Goal: Information Seeking & Learning: Stay updated

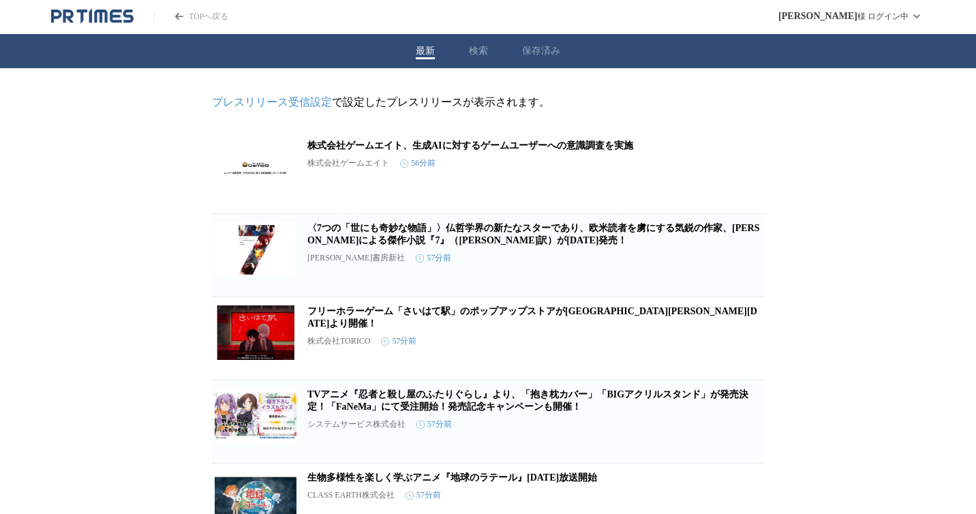
click at [82, 11] on icon "PR TIMESのトップページはこちら" at bounding box center [82, 17] width 11 height 14
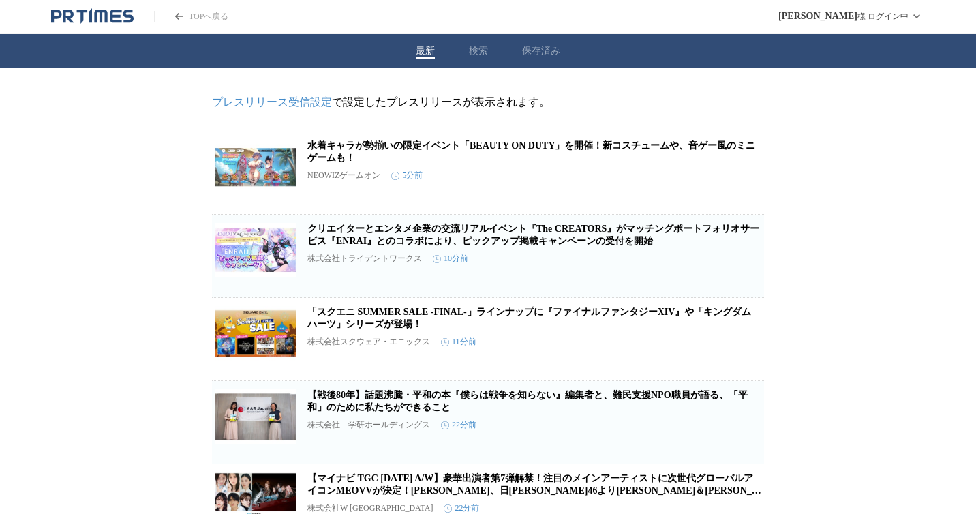
click at [124, 21] on icon "PR TIMESのトップページはこちら" at bounding box center [128, 16] width 11 height 13
click at [549, 46] on button "保存済み" at bounding box center [541, 51] width 38 height 12
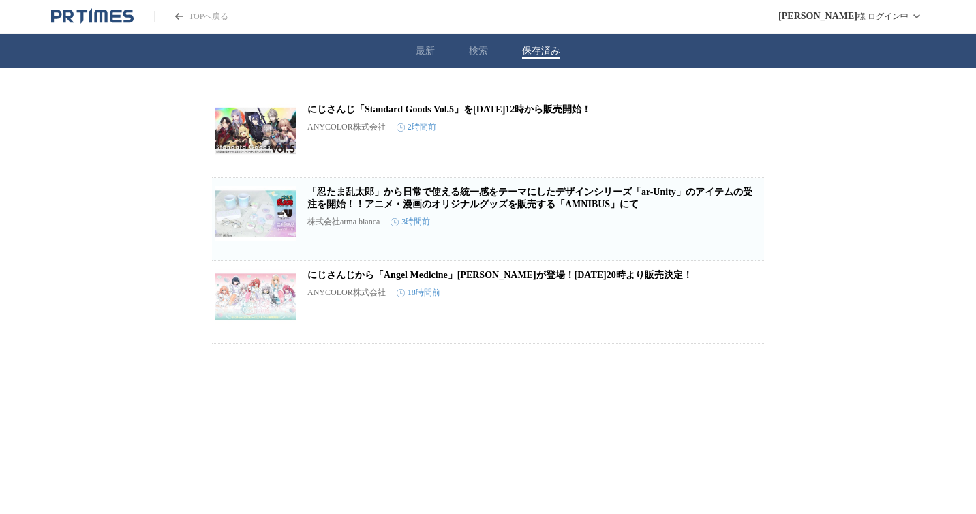
click at [420, 46] on button "最新" at bounding box center [425, 51] width 19 height 12
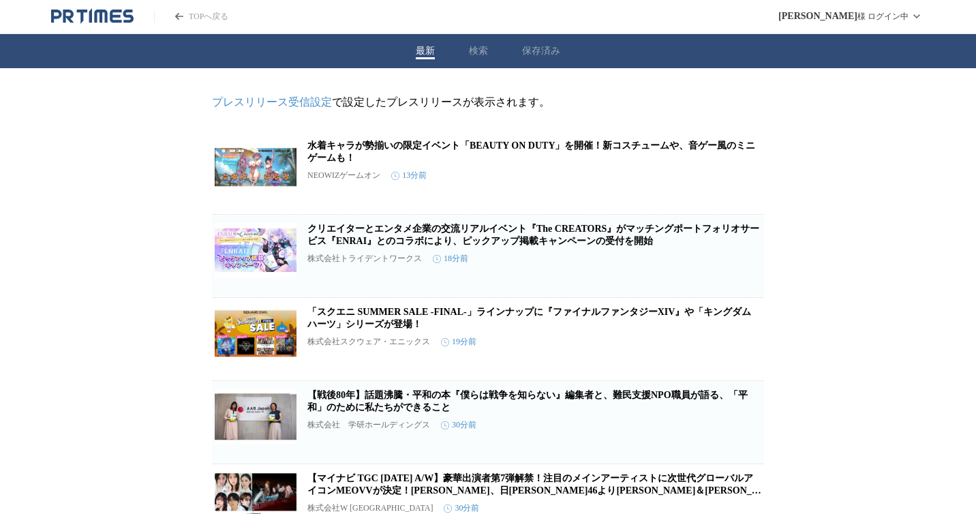
click at [417, 52] on button "最新" at bounding box center [425, 51] width 19 height 12
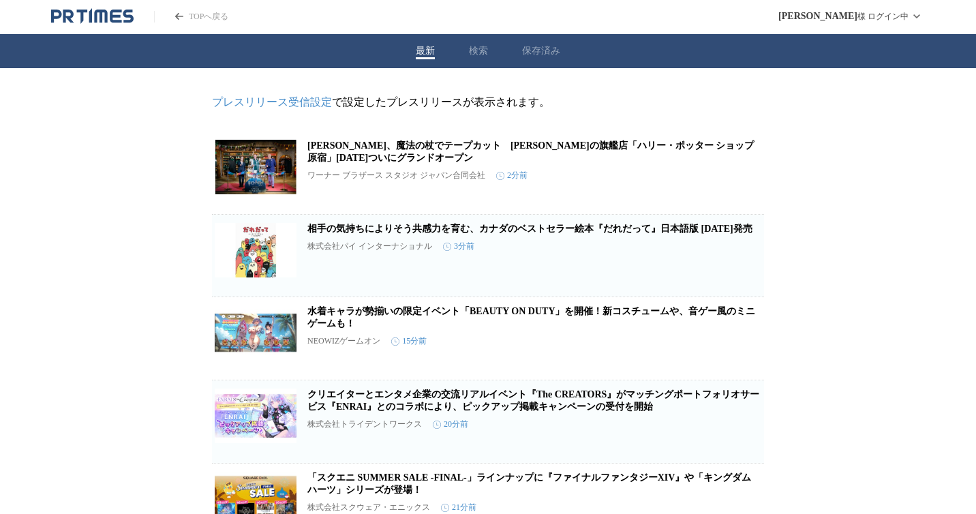
click at [129, 18] on icon "PR TIMESのトップページはこちら" at bounding box center [92, 16] width 82 height 16
click at [422, 52] on button "最新" at bounding box center [425, 51] width 19 height 12
click at [416, 56] on button "最新" at bounding box center [425, 51] width 19 height 12
click at [63, 25] on header "TOPへ戻る 木村 憲 様 ログイン中" at bounding box center [488, 17] width 976 height 34
click at [74, 22] on icon "PR TIMESのトップページはこちら" at bounding box center [92, 16] width 82 height 16
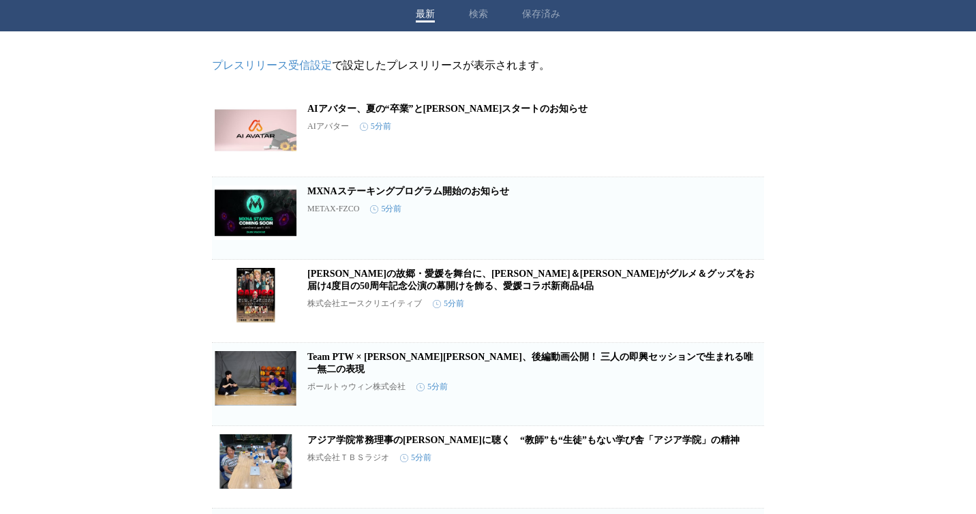
scroll to position [46, 0]
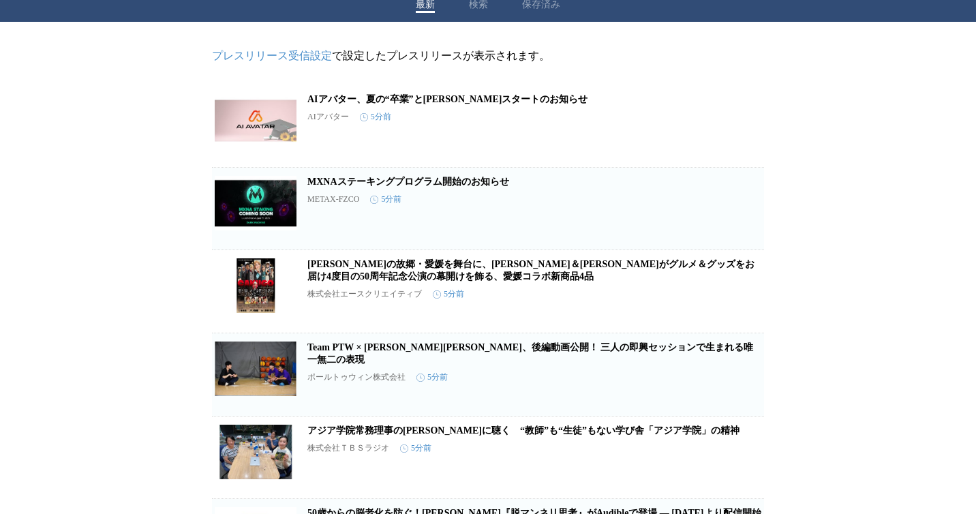
click at [224, 117] on img at bounding box center [256, 120] width 82 height 55
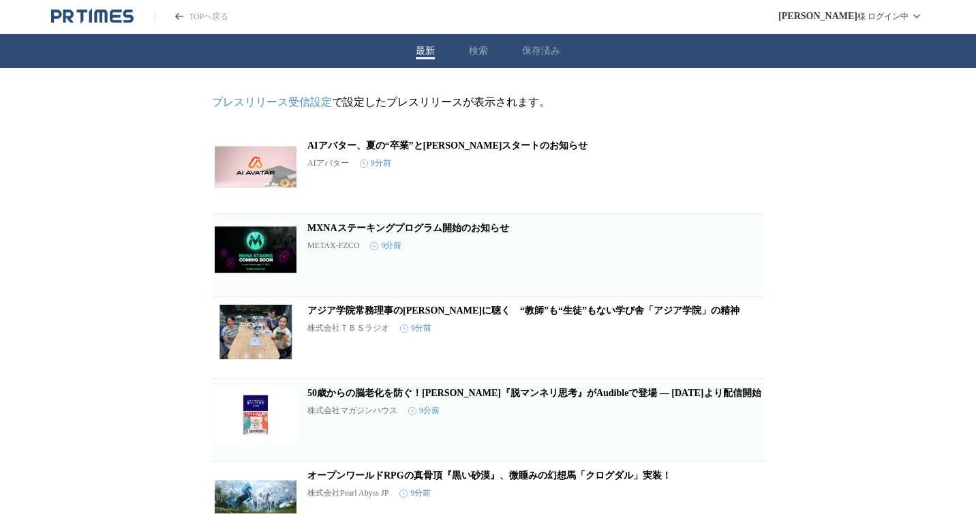
click at [81, 13] on icon "PR TIMESのトップページはこちら" at bounding box center [82, 17] width 11 height 14
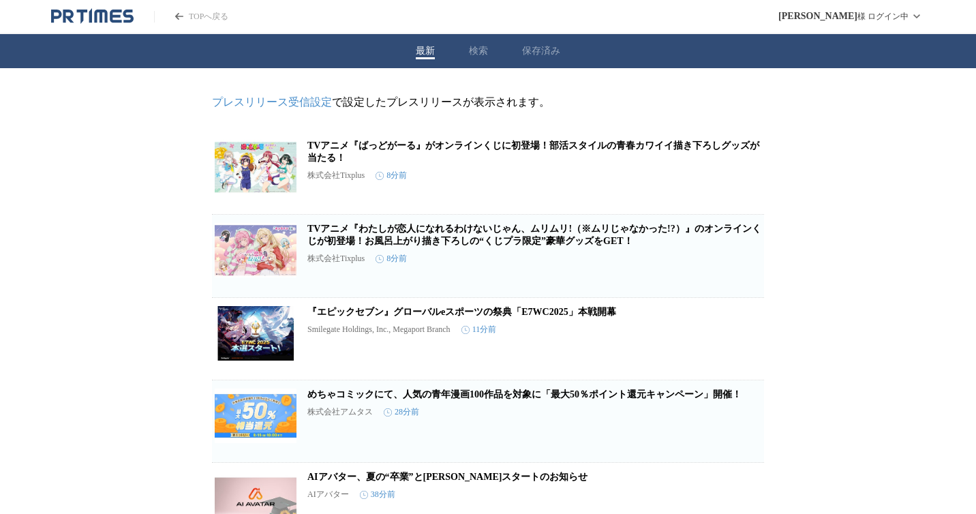
click at [432, 48] on button "最新" at bounding box center [425, 51] width 19 height 12
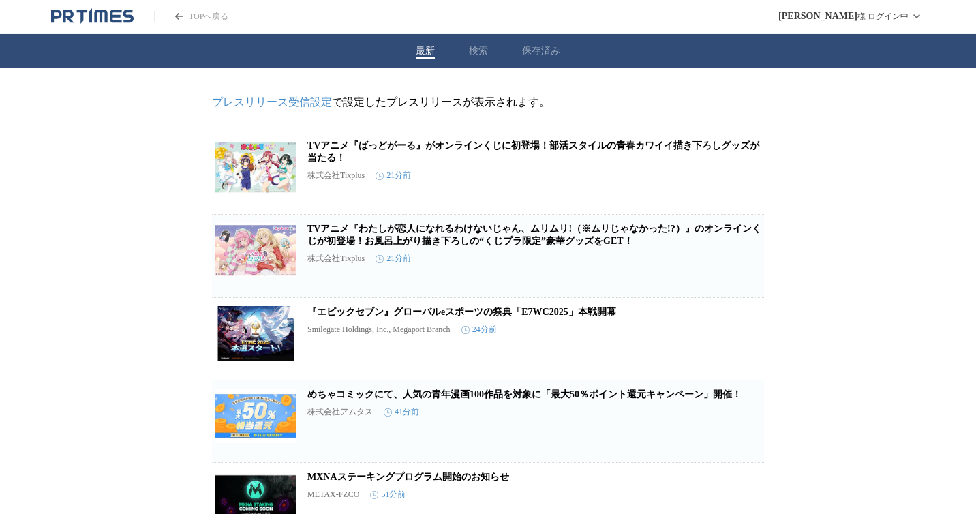
click at [71, 14] on icon "PR TIMESのトップページはこちら" at bounding box center [68, 16] width 11 height 13
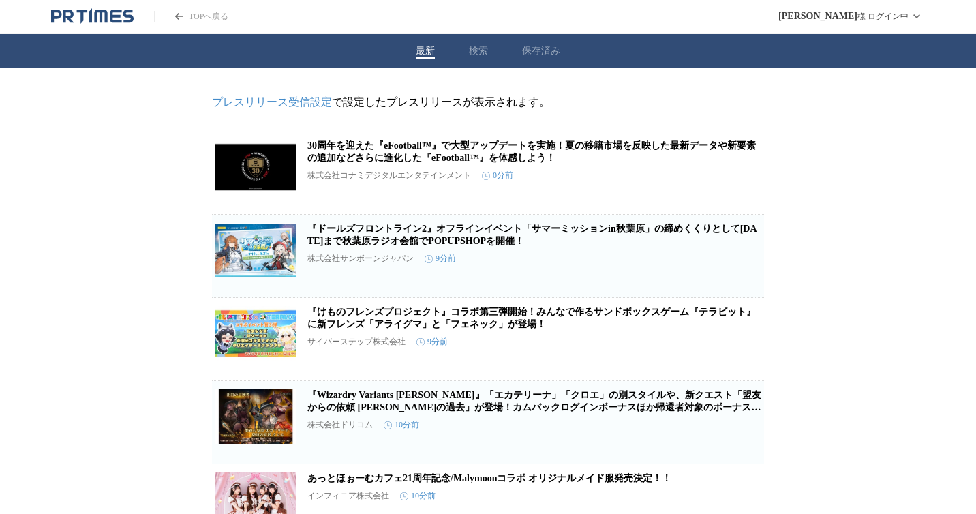
click at [97, 5] on header "TOPへ戻る 木村 憲 様 ログイン中" at bounding box center [488, 17] width 976 height 34
click at [97, 15] on icon "PR TIMESのトップページはこちら" at bounding box center [92, 16] width 82 height 16
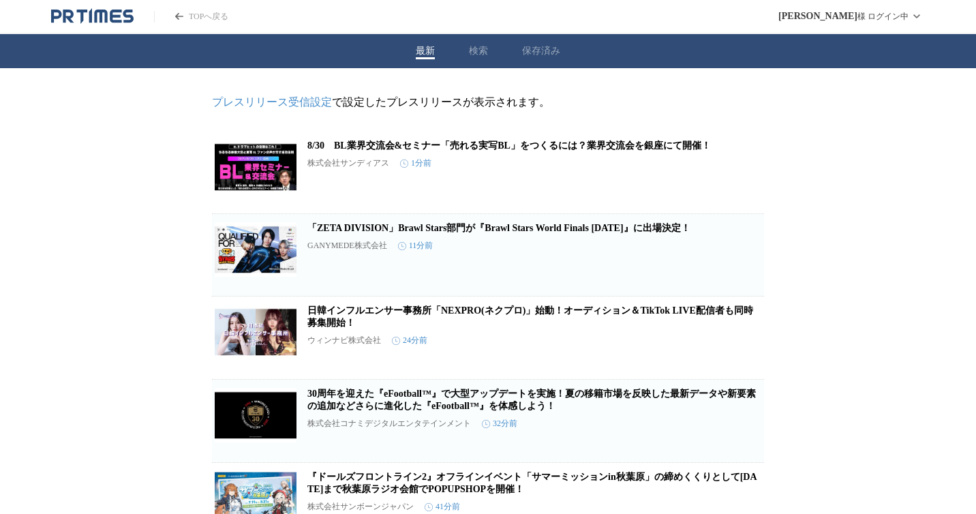
click at [75, 20] on icon "PR TIMESのトップページはこちら" at bounding box center [92, 16] width 82 height 16
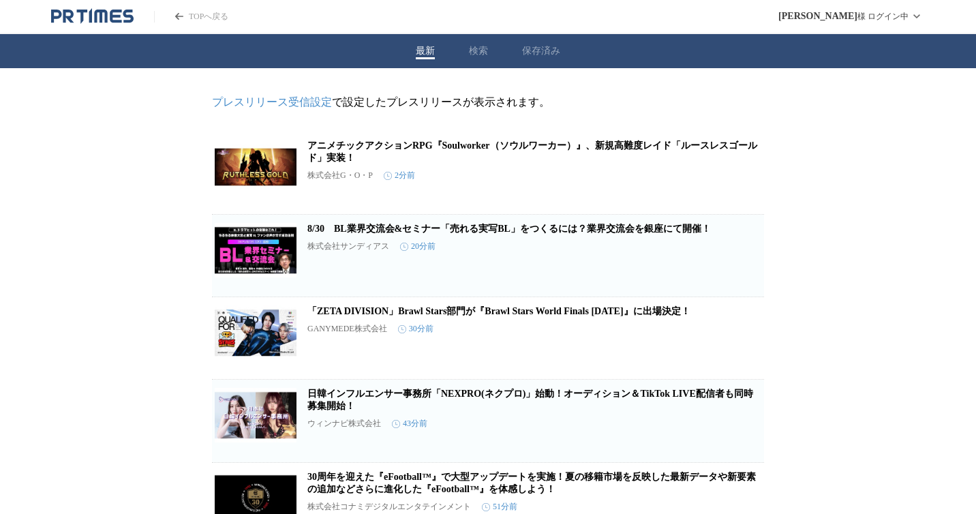
click at [112, 14] on icon "PR TIMESのトップページはこちら" at bounding box center [92, 16] width 82 height 16
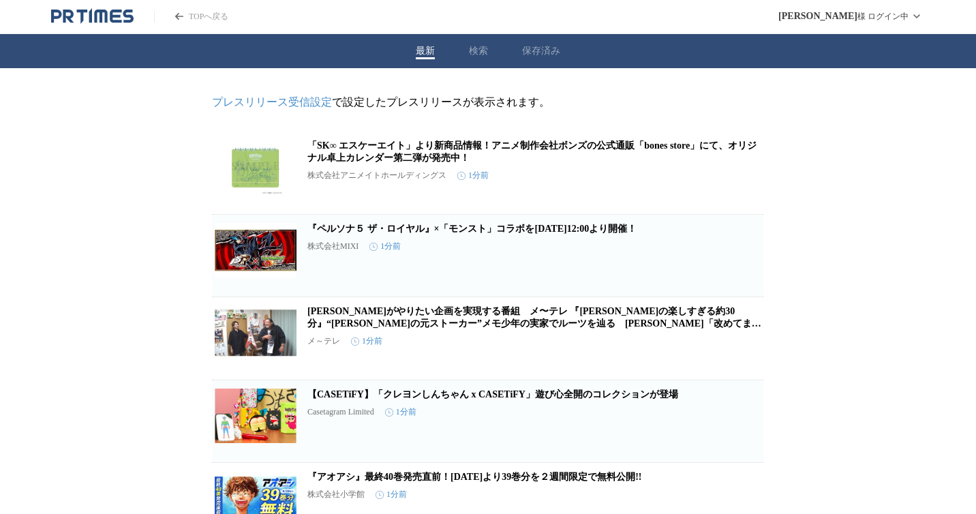
click at [95, 19] on icon "PR TIMESのトップページはこちら" at bounding box center [100, 16] width 13 height 13
click at [547, 56] on button "保存済み" at bounding box center [541, 51] width 38 height 12
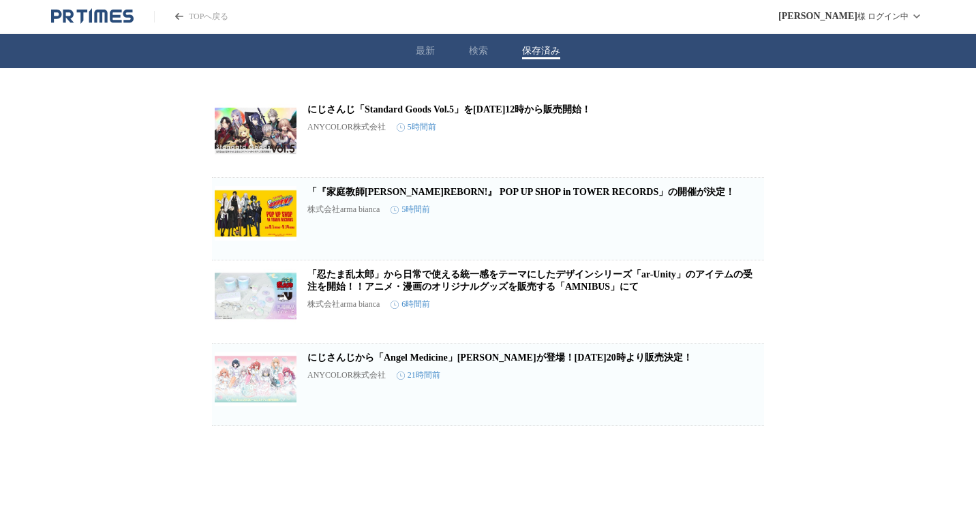
click at [432, 54] on button "最新" at bounding box center [425, 51] width 19 height 12
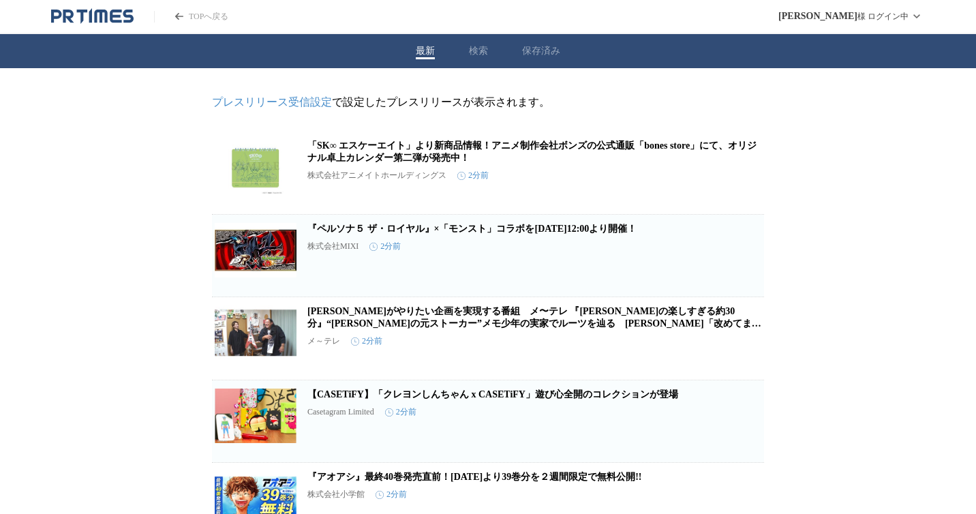
click at [422, 335] on link "[PERSON_NAME]がやりたい企画を実現する番組　メ〜テレ 『[PERSON_NAME]の楽しすぎる約30分』“[PERSON_NAME]の元ストーカー…" at bounding box center [534, 323] width 454 height 35
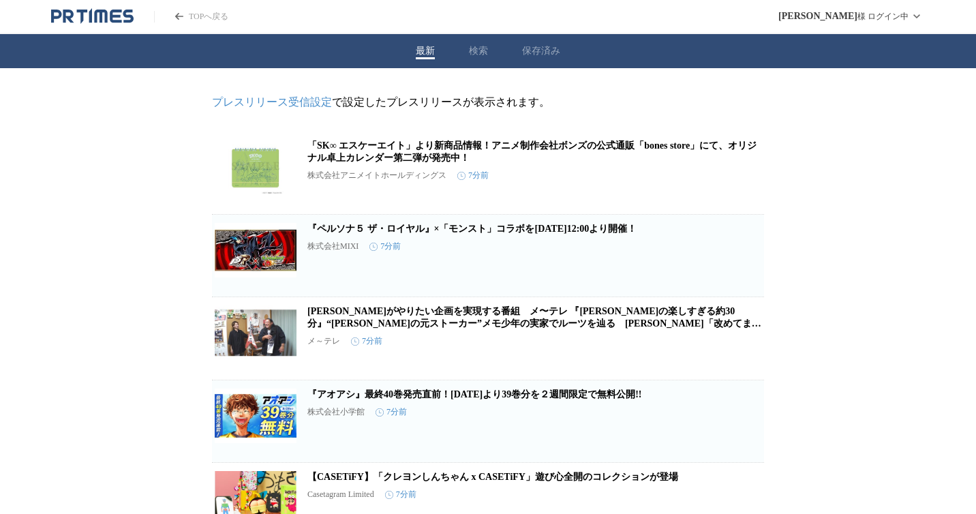
click at [533, 54] on button "保存済み" at bounding box center [541, 51] width 38 height 12
click at [431, 52] on button "最新" at bounding box center [425, 51] width 19 height 12
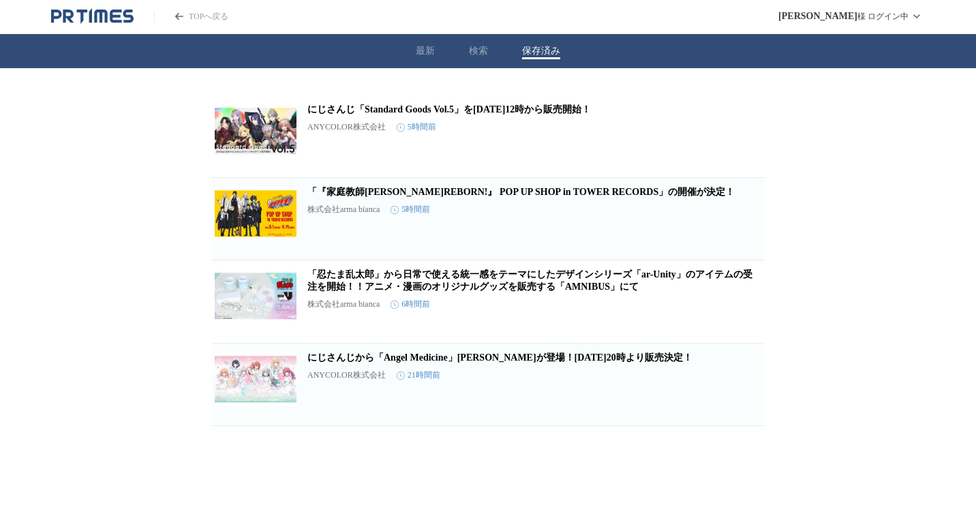
click at [527, 52] on button "保存済み" at bounding box center [541, 51] width 38 height 12
click at [420, 48] on button "最新" at bounding box center [425, 51] width 19 height 12
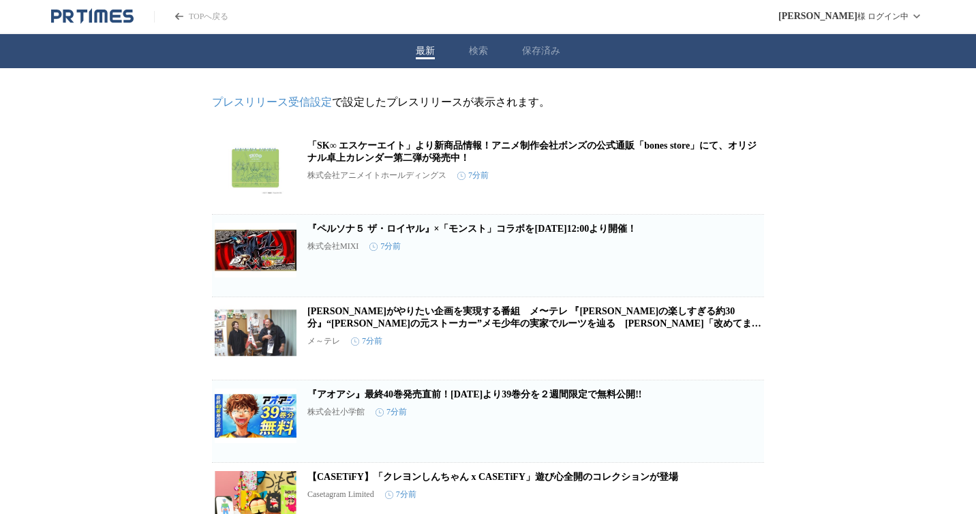
click at [122, 26] on header "TOPへ戻る 木村 憲 様 ログイン中" at bounding box center [488, 17] width 976 height 34
click at [121, 17] on icon "PR TIMESのトップページはこちら" at bounding box center [92, 16] width 82 height 16
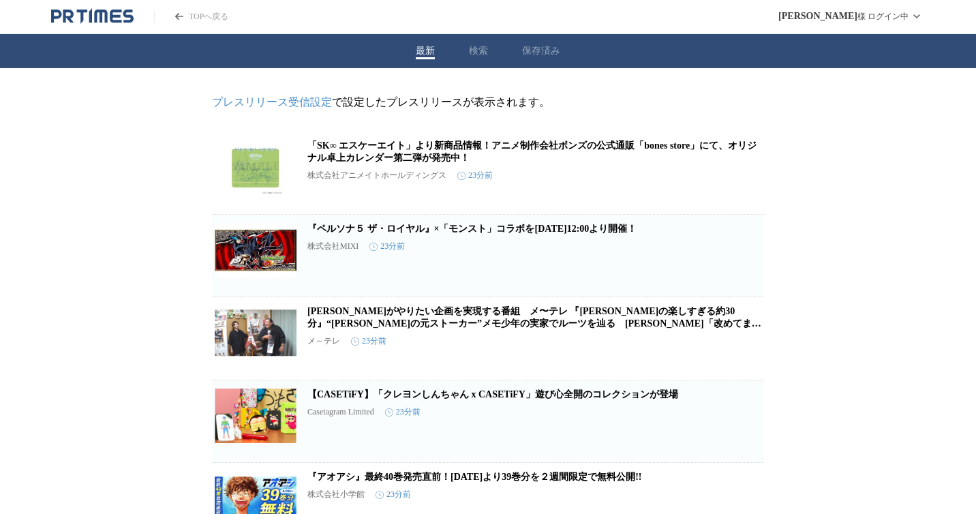
click at [104, 20] on icon "PR TIMESのトップページはこちら" at bounding box center [100, 16] width 13 height 13
click at [632, 17] on header "TOPへ戻る 木村 憲 様 ログイン中" at bounding box center [488, 17] width 976 height 34
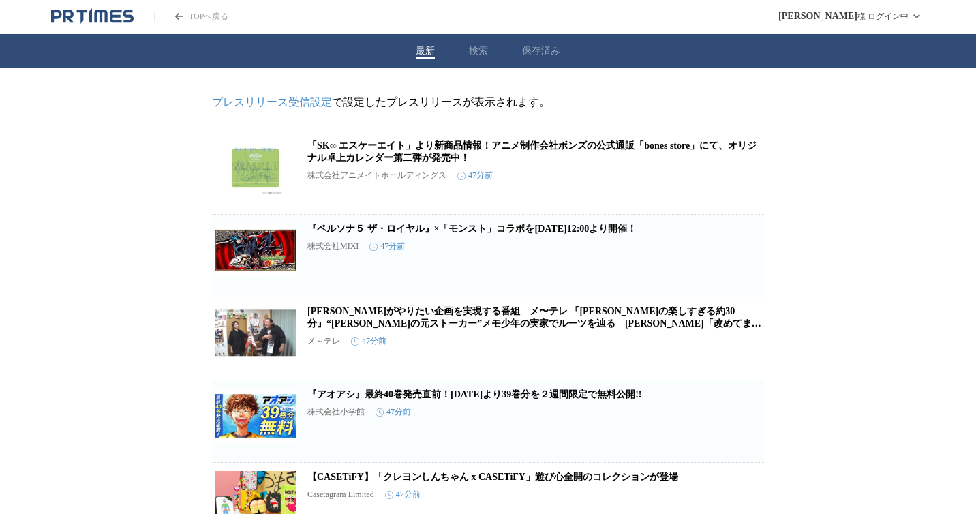
click at [89, 8] on icon "PR TIMESのトップページはこちら" at bounding box center [92, 16] width 82 height 16
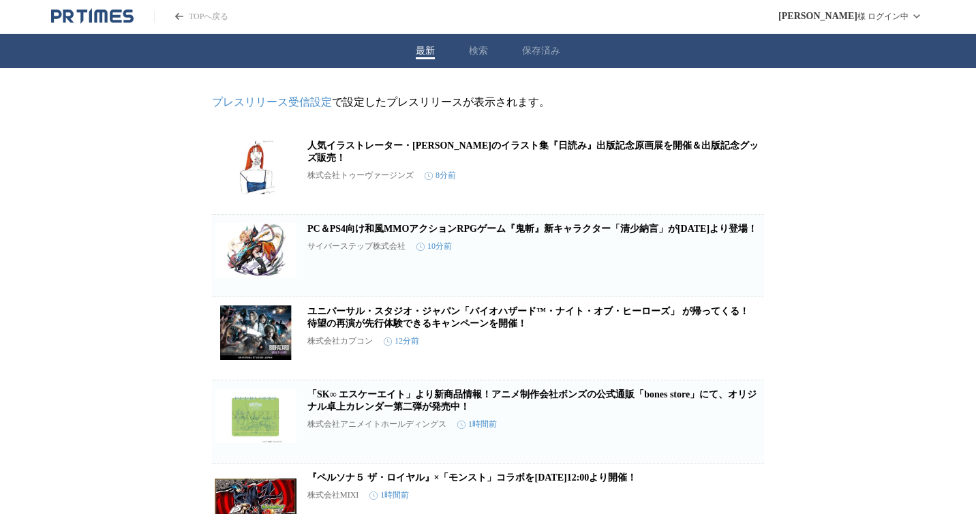
click at [116, 22] on icon "PR TIMESのトップページはこちら" at bounding box center [92, 16] width 82 height 16
click at [127, 18] on icon "PR TIMESのトップページはこちら" at bounding box center [92, 16] width 82 height 16
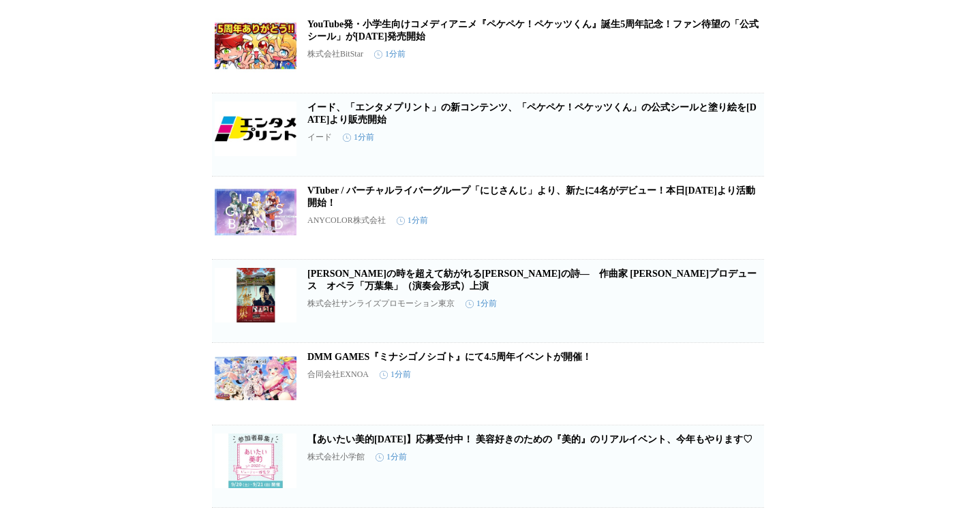
scroll to position [144, 0]
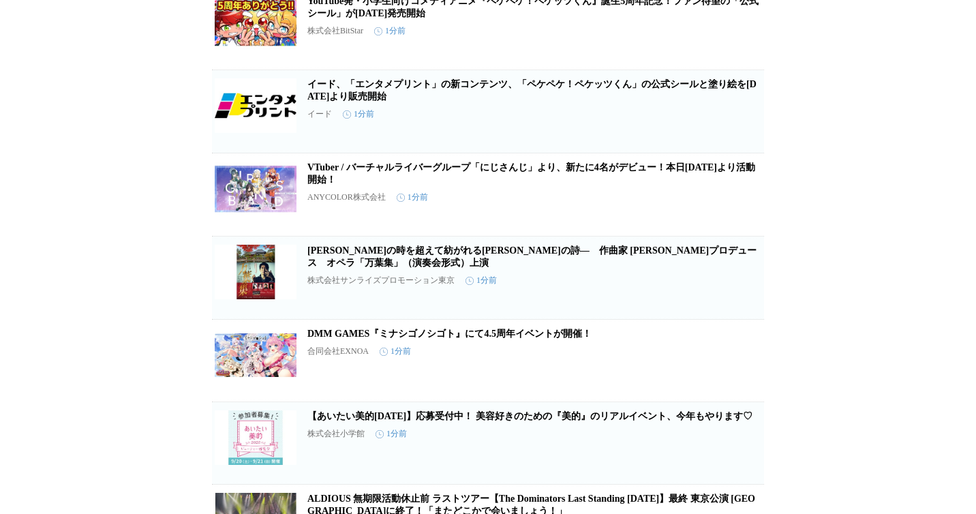
click at [262, 193] on img at bounding box center [256, 188] width 82 height 55
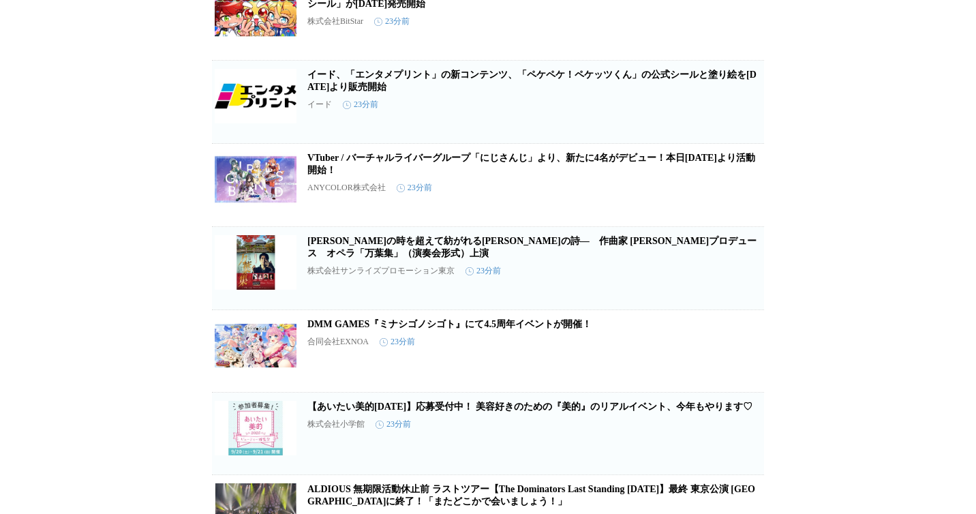
scroll to position [0, 0]
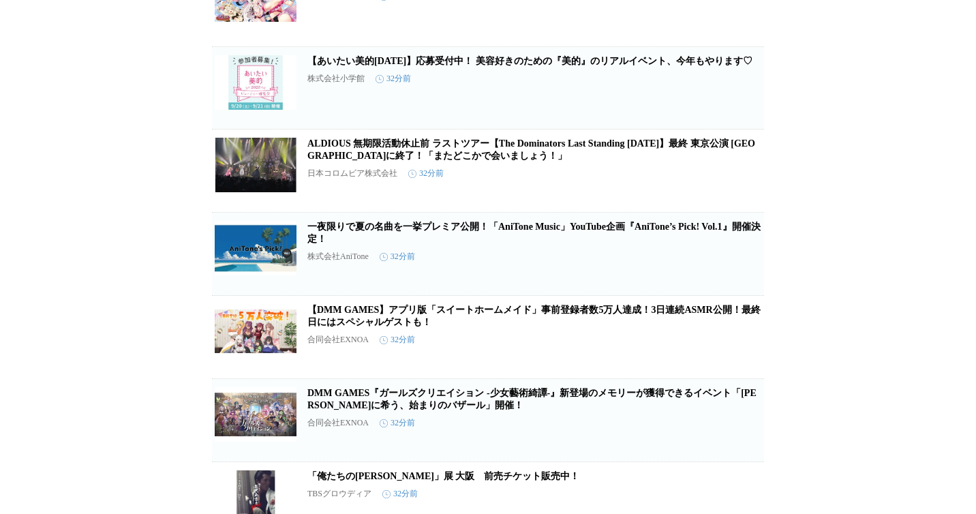
scroll to position [389, 0]
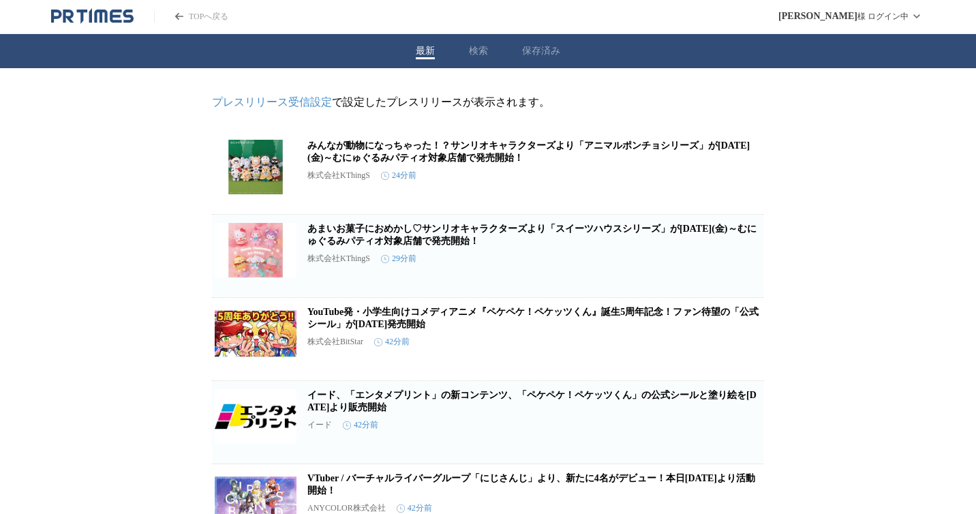
click at [97, 20] on icon "PR TIMESのトップページはこちら" at bounding box center [92, 16] width 82 height 16
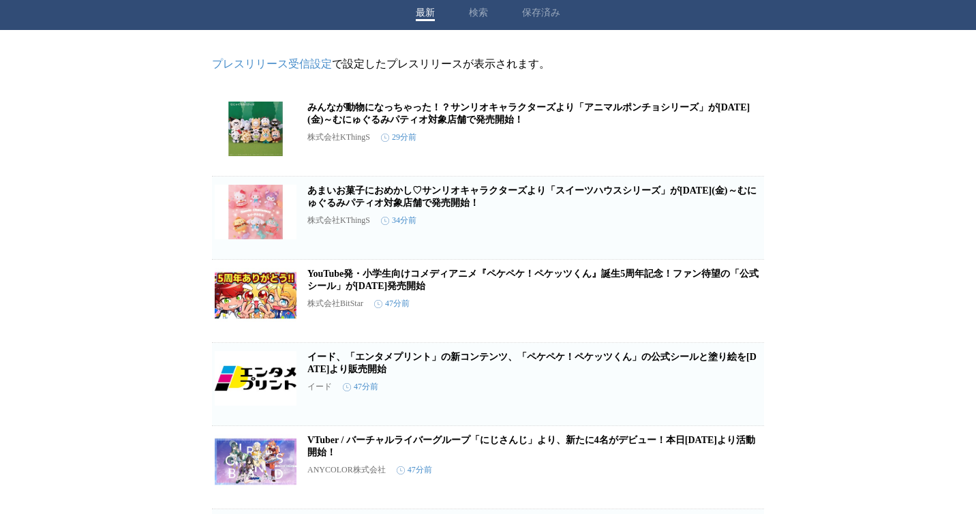
scroll to position [40, 0]
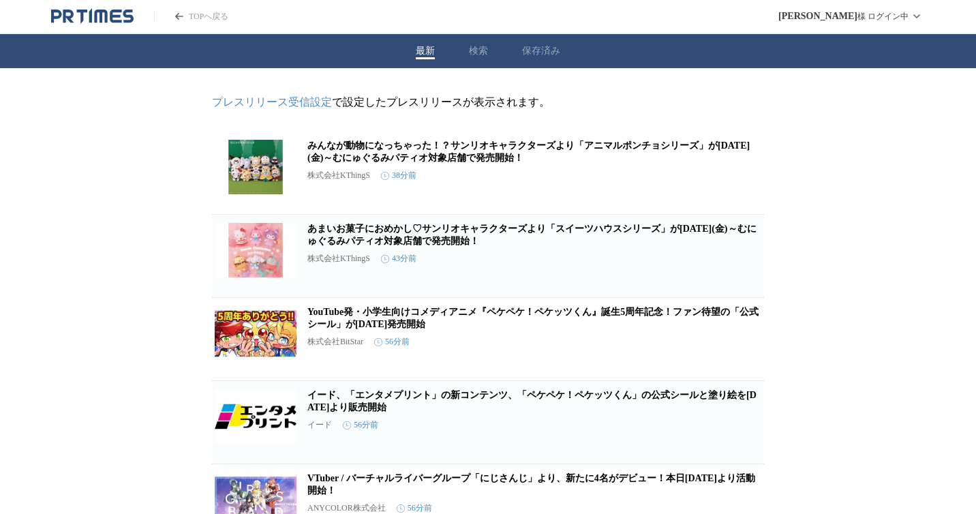
click at [122, 5] on header "TOPへ戻る [PERSON_NAME] ログイン中" at bounding box center [488, 17] width 976 height 34
click at [122, 24] on icon "PR TIMESのトップページはこちら" at bounding box center [92, 16] width 82 height 16
